Goal: Task Accomplishment & Management: Manage account settings

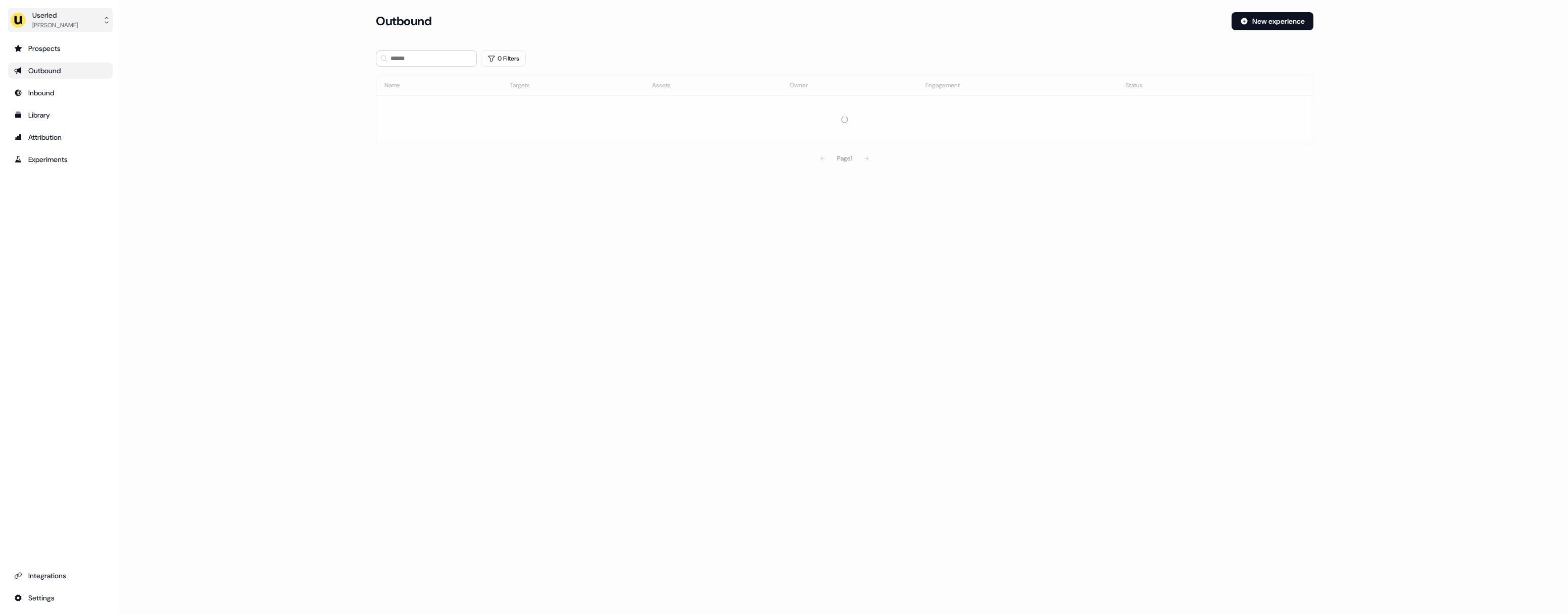
click at [25, 14] on div "Userled Mayank Gupta" at bounding box center [44, 20] width 68 height 20
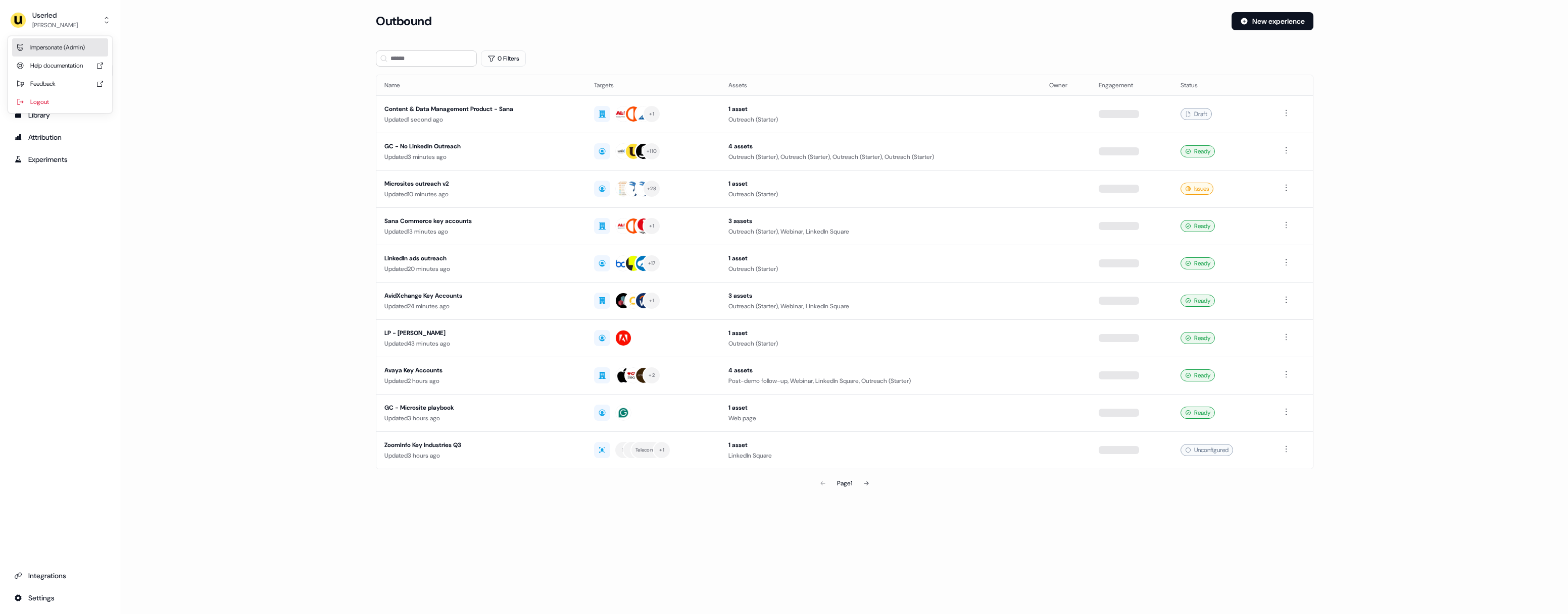
click at [58, 46] on div "Impersonate (Admin)" at bounding box center [60, 47] width 96 height 18
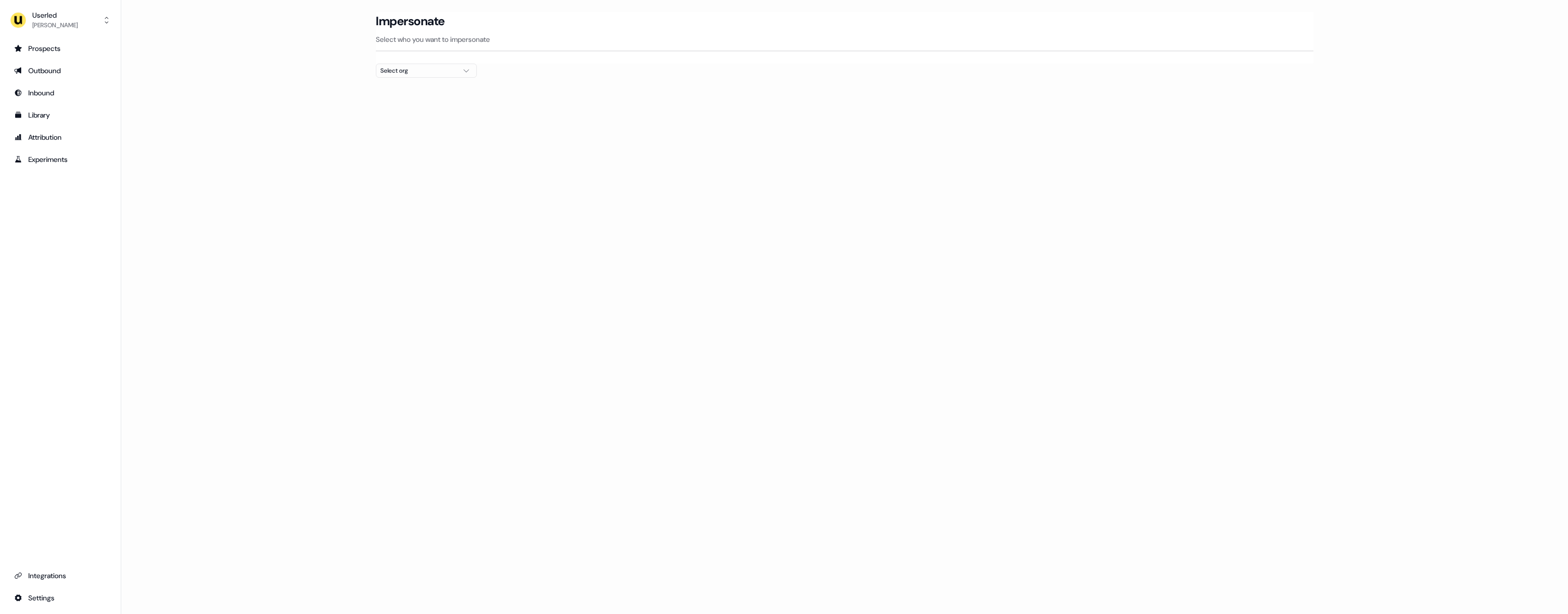
click at [444, 76] on button "Select org" at bounding box center [426, 71] width 101 height 14
click at [427, 108] on div "Elliptic" at bounding box center [426, 107] width 100 height 16
drag, startPoint x: 762, startPoint y: 192, endPoint x: 781, endPoint y: 152, distance: 44.3
click at [763, 192] on div "Loading... Impersonate Select who you want to impersonate Elliptic Email pouyeh…" at bounding box center [845, 307] width 1447 height 614
click at [795, 120] on button "Impersonate" at bounding box center [788, 124] width 59 height 18
